Goal: Navigation & Orientation: Find specific page/section

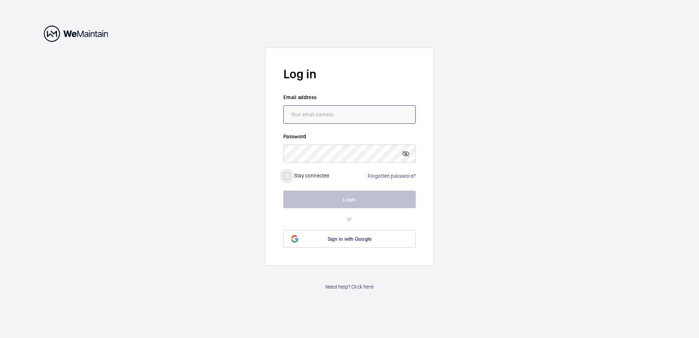
type input "[PERSON_NAME][EMAIL_ADDRESS][DOMAIN_NAME]"
click at [288, 176] on input "checkbox" at bounding box center [287, 176] width 15 height 15
checkbox input "true"
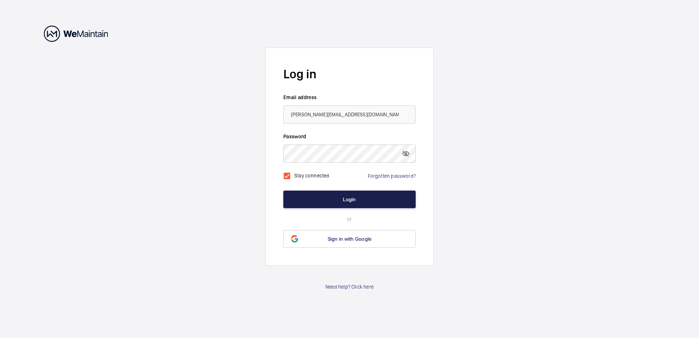
click at [339, 202] on button "Login" at bounding box center [349, 200] width 132 height 18
